Goal: Information Seeking & Learning: Learn about a topic

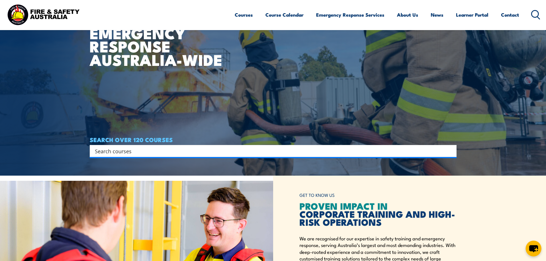
scroll to position [86, 0]
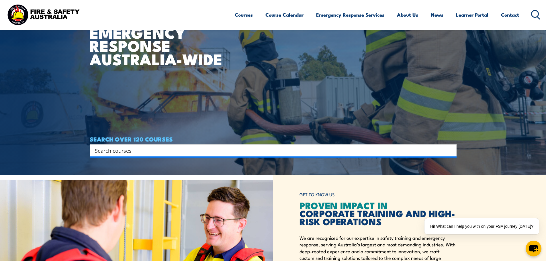
click at [120, 151] on input "Search input" at bounding box center [269, 150] width 349 height 9
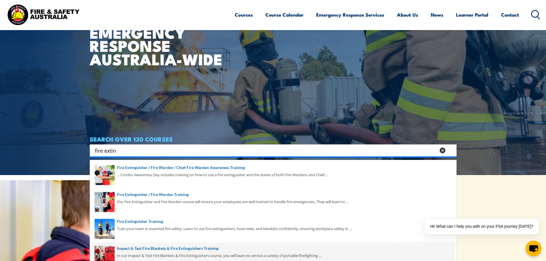
type input "fire extin"
click at [144, 251] on span at bounding box center [272, 255] width 363 height 27
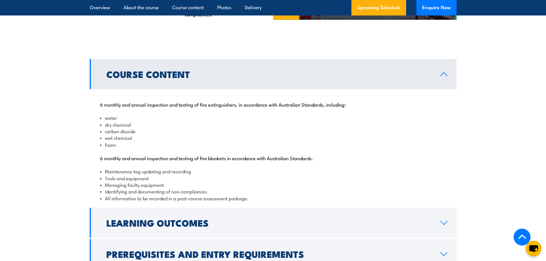
scroll to position [516, 0]
